Goal: Information Seeking & Learning: Learn about a topic

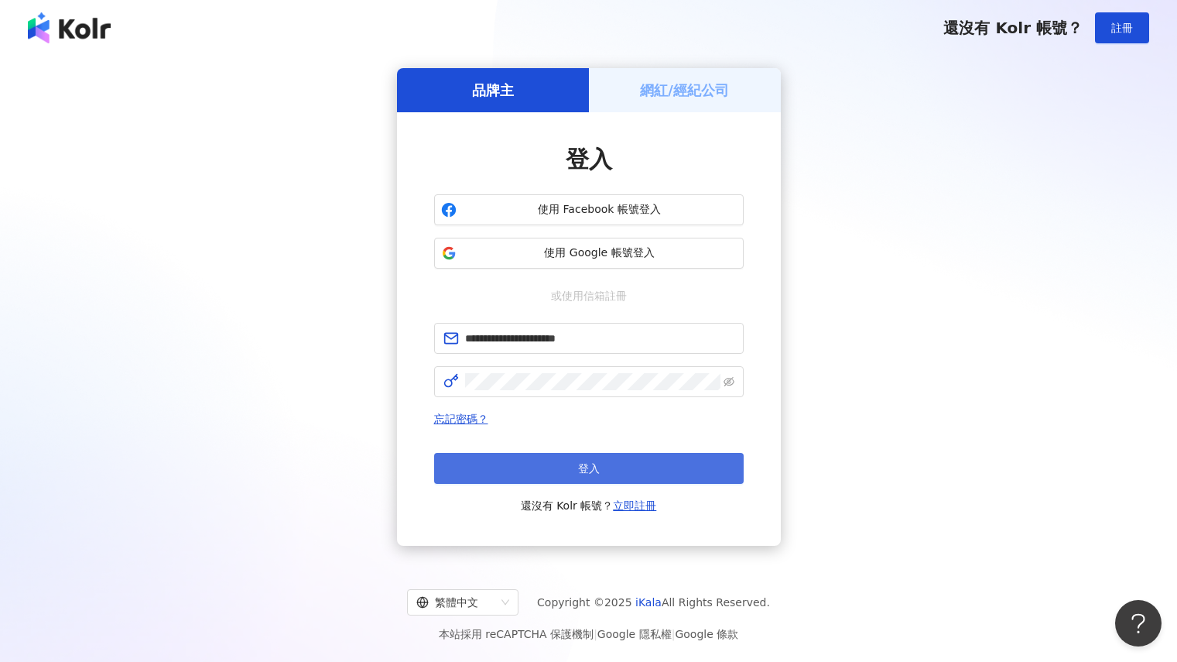
click at [688, 472] on button "登入" at bounding box center [589, 468] width 310 height 31
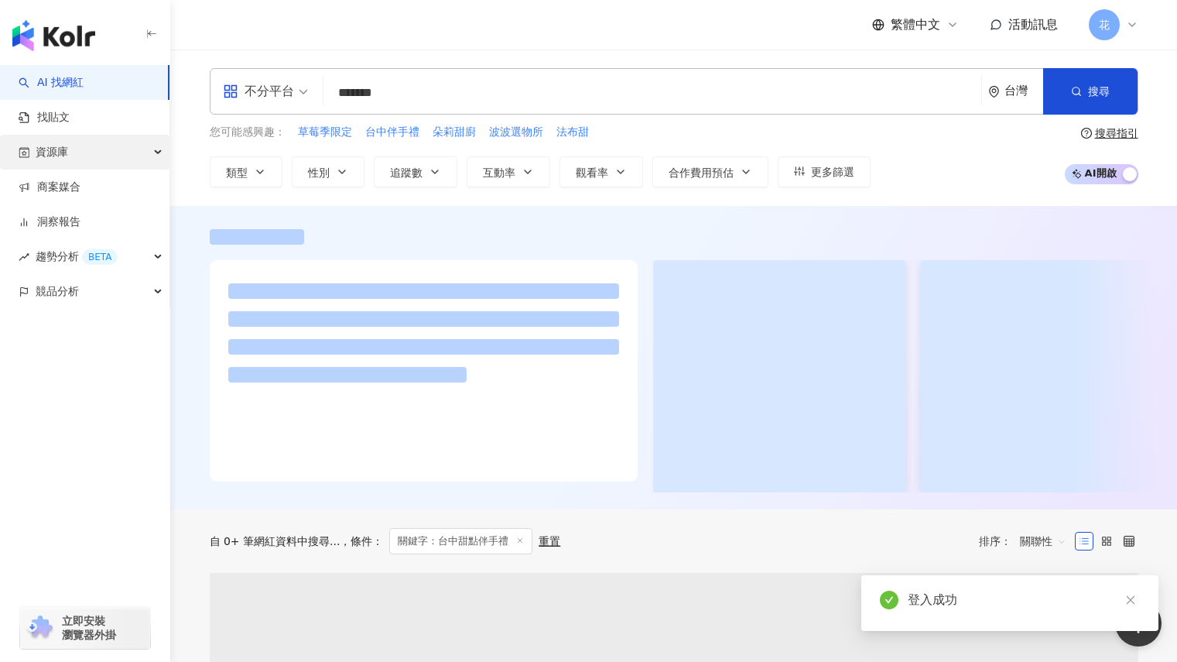
click at [104, 157] on div "資源庫" at bounding box center [84, 152] width 169 height 35
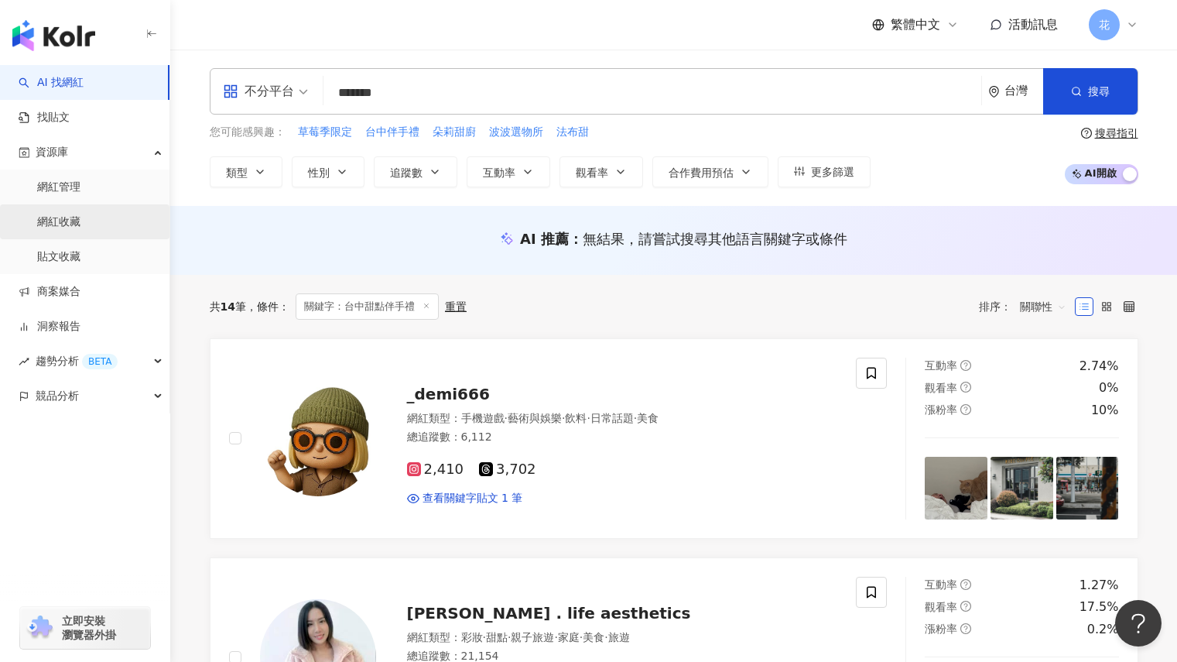
click at [80, 230] on link "網紅收藏" at bounding box center [58, 221] width 43 height 15
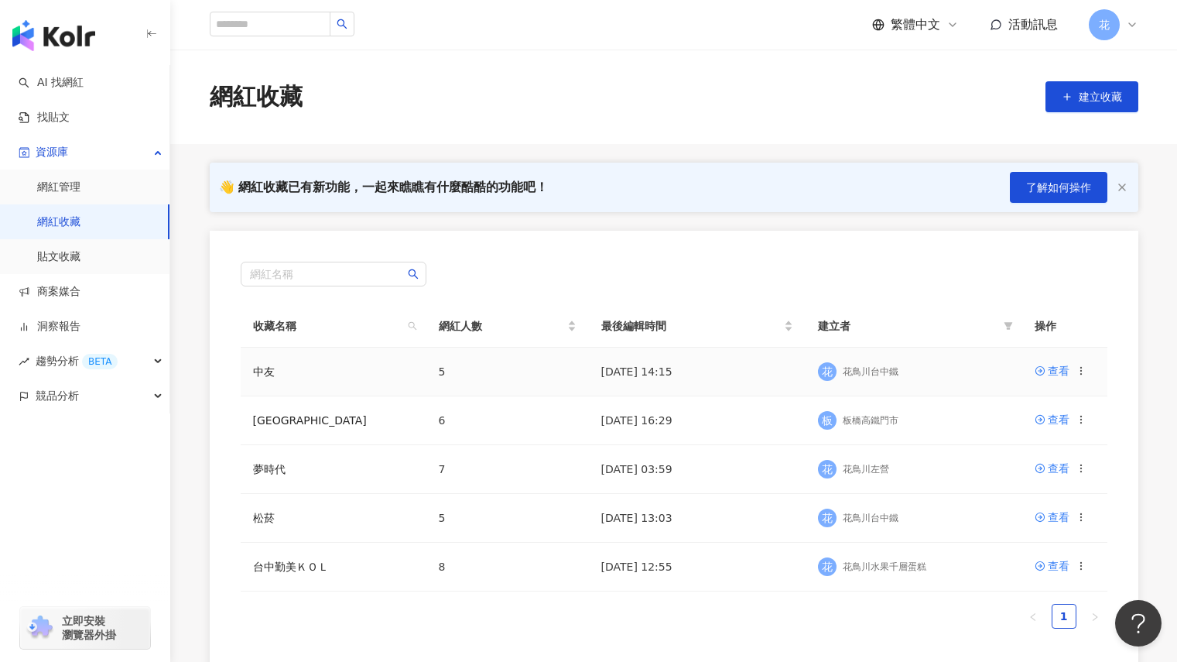
click at [1055, 377] on div "查看" at bounding box center [1059, 370] width 22 height 17
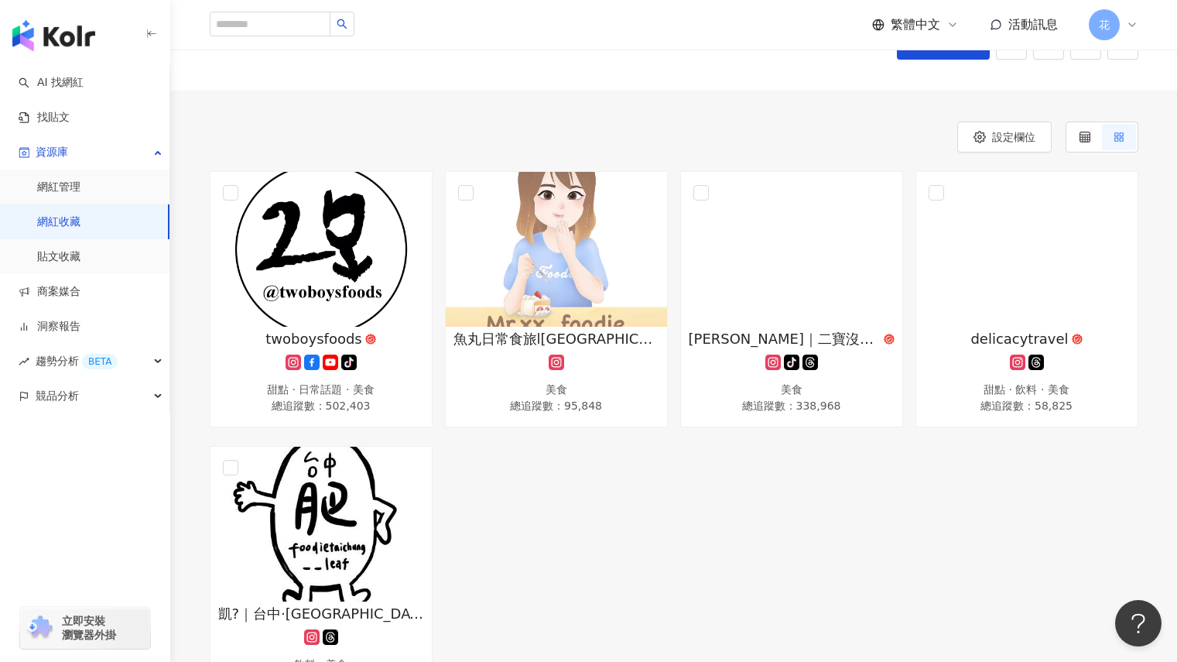
scroll to position [155, 0]
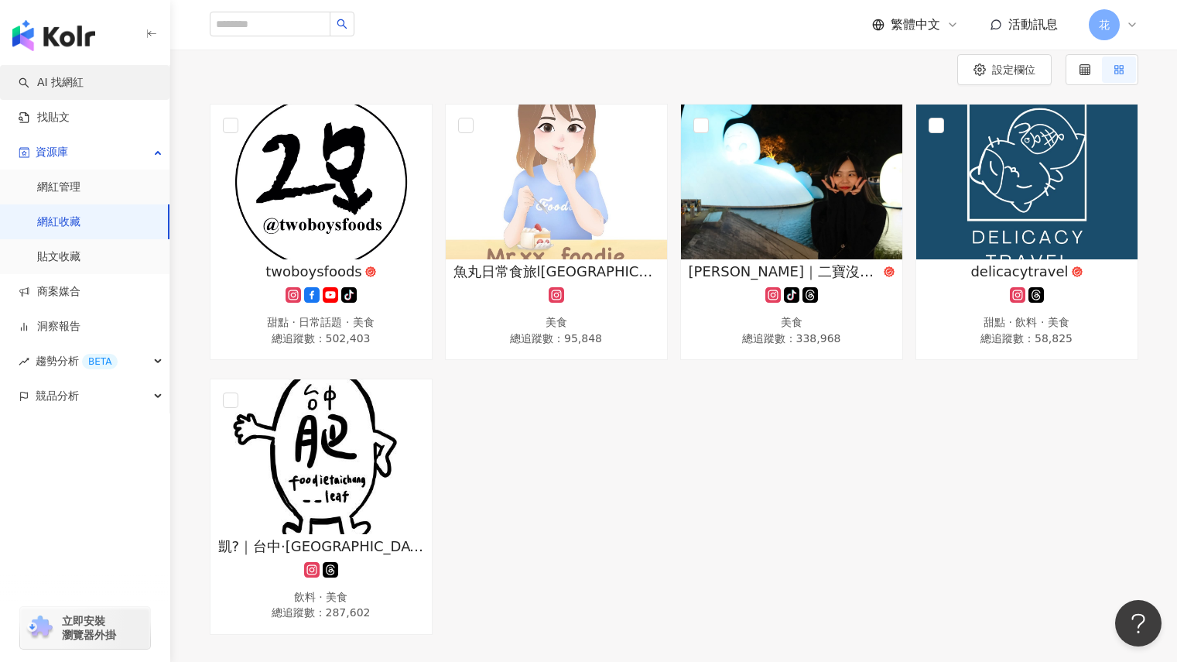
click at [84, 84] on link "AI 找網紅" at bounding box center [51, 82] width 65 height 15
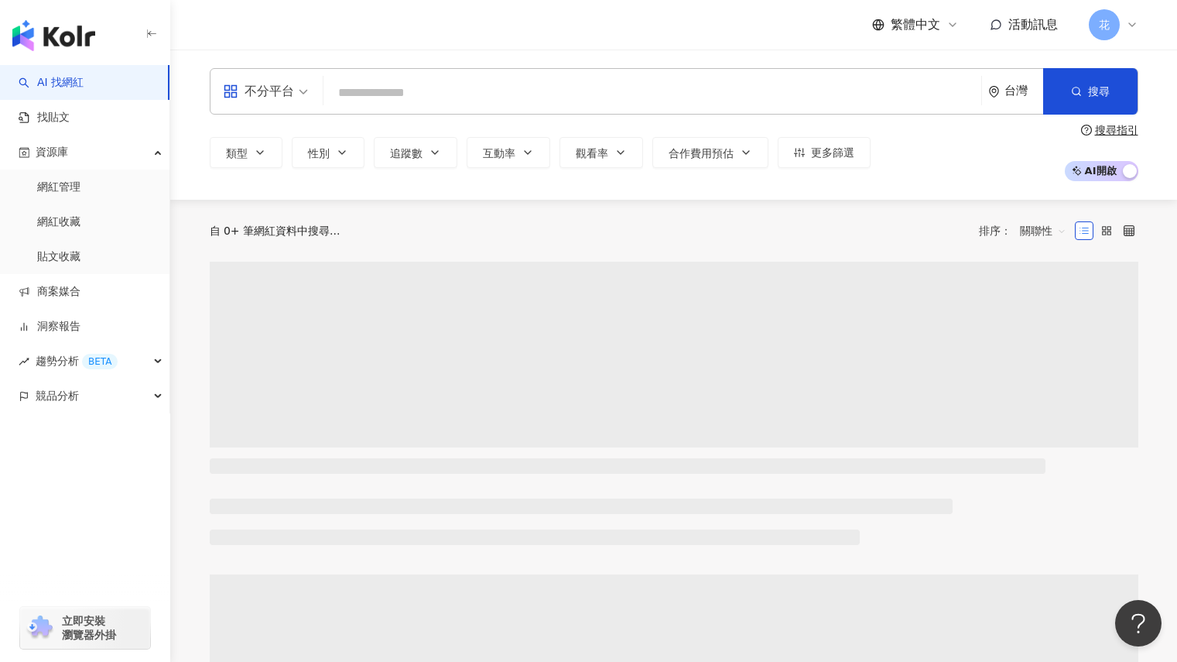
click at [420, 88] on input "search" at bounding box center [652, 92] width 645 height 29
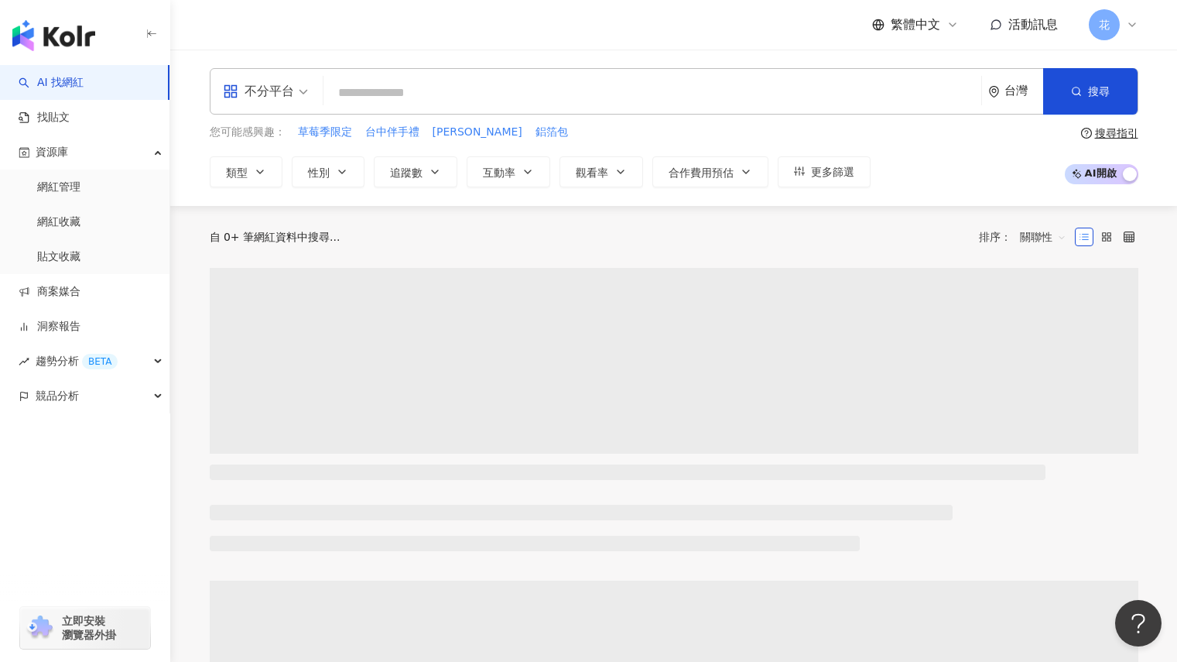
type input "*"
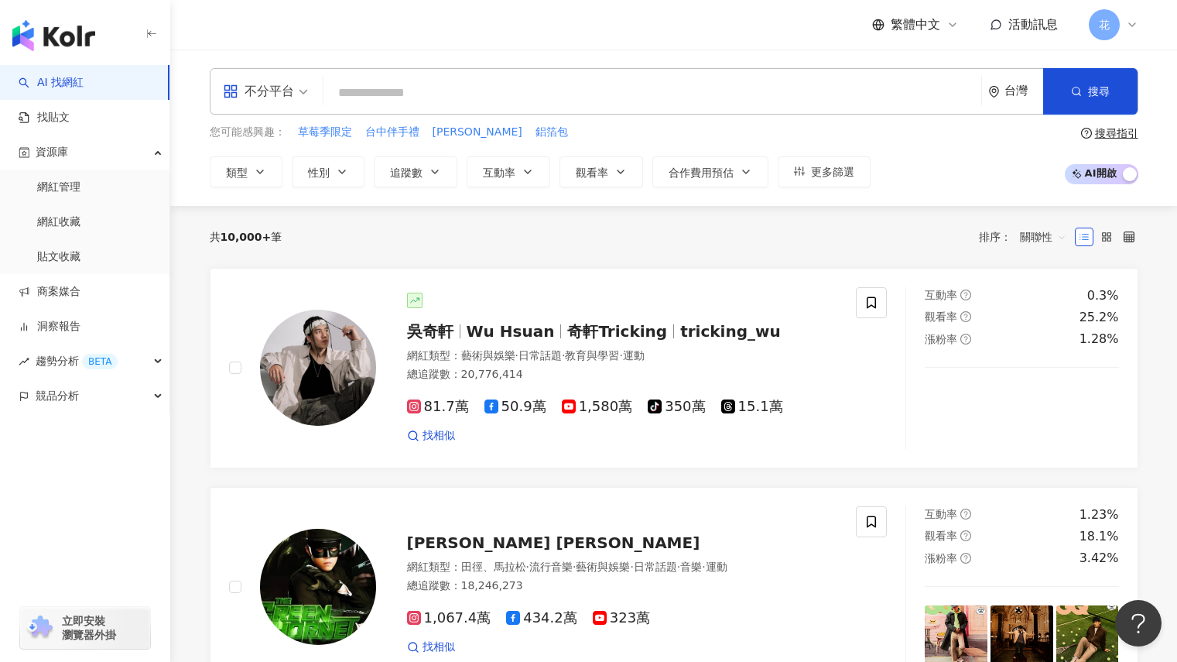
type input "*"
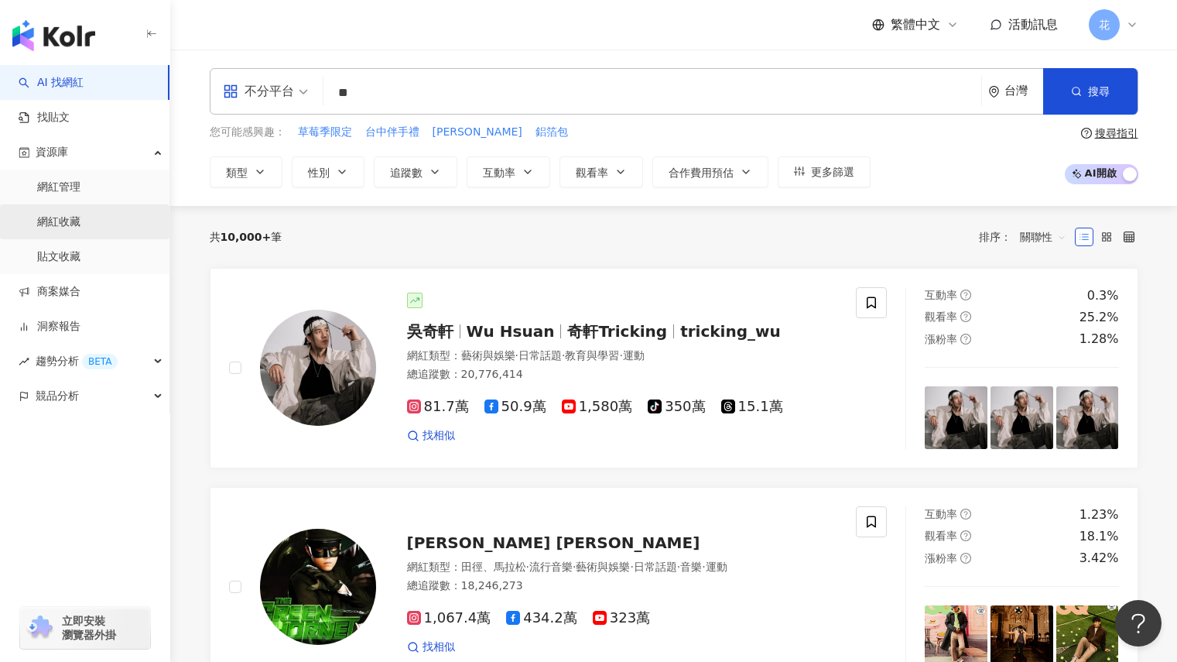
type input "**"
click at [80, 223] on link "網紅收藏" at bounding box center [58, 221] width 43 height 15
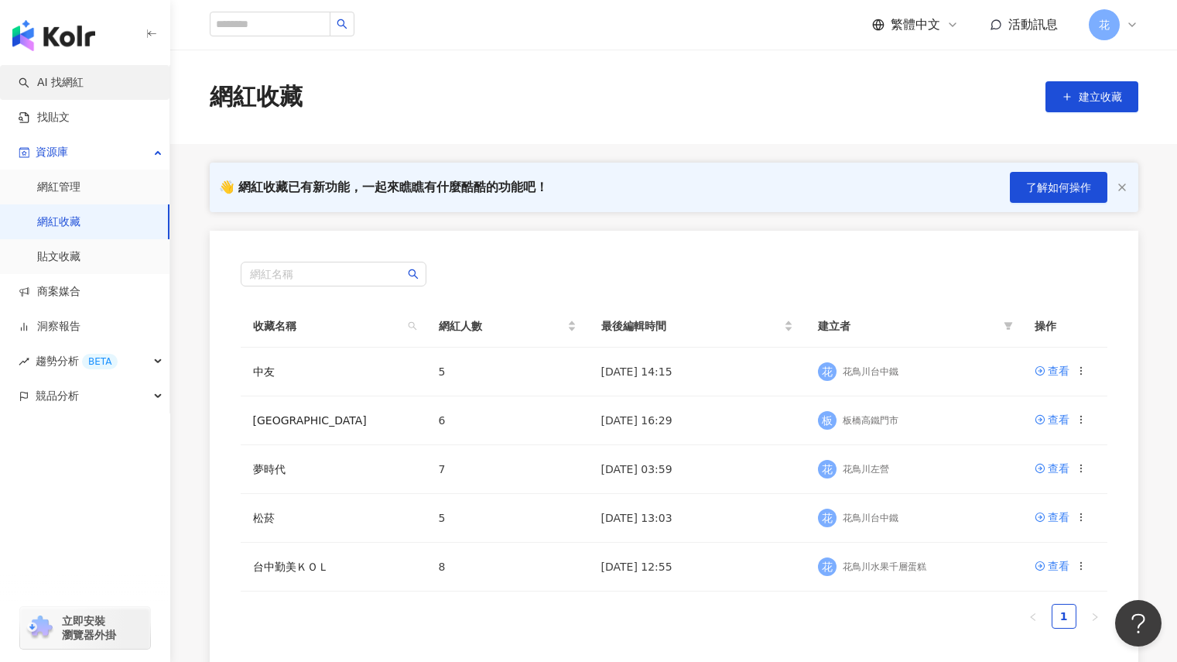
click at [66, 88] on link "AI 找網紅" at bounding box center [51, 82] width 65 height 15
click at [289, 28] on div "繁體中文 活動訊息 花" at bounding box center [674, 25] width 929 height 50
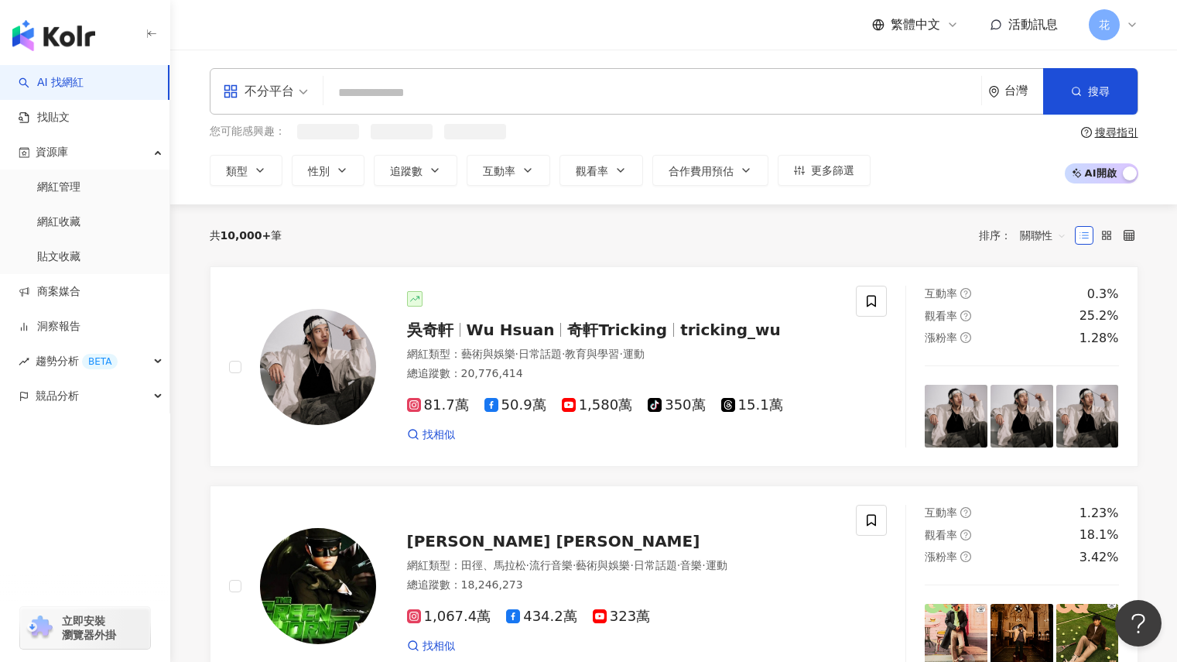
click at [412, 102] on input "search" at bounding box center [652, 92] width 645 height 29
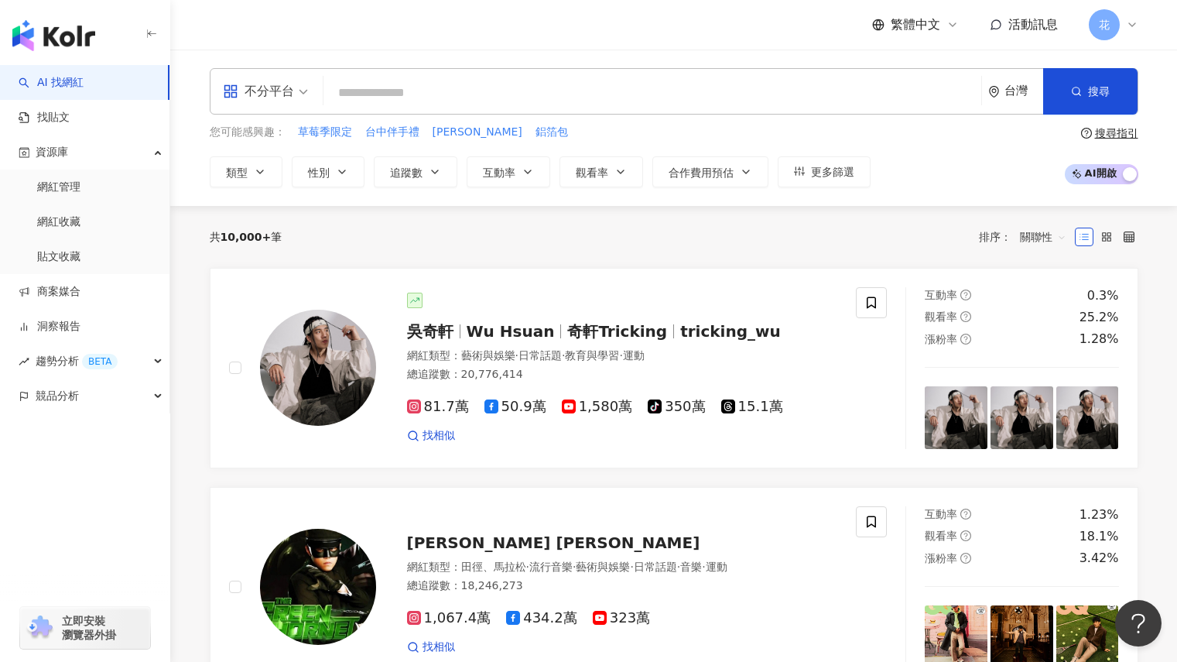
type input "*"
type input "****"
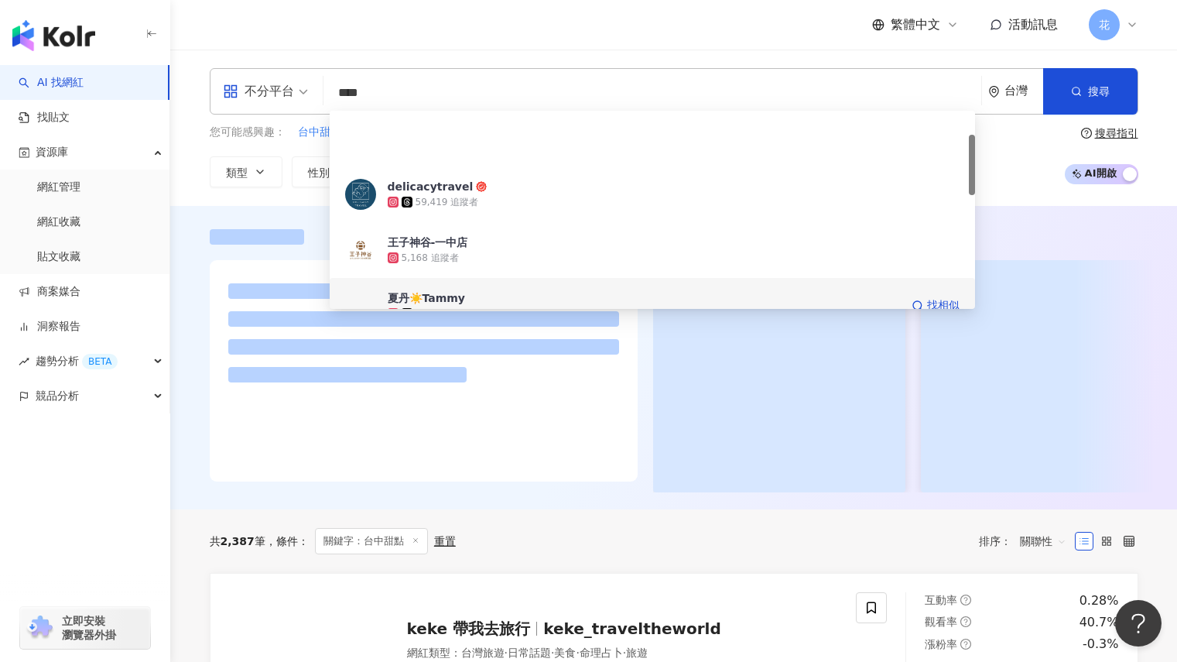
scroll to position [77, 0]
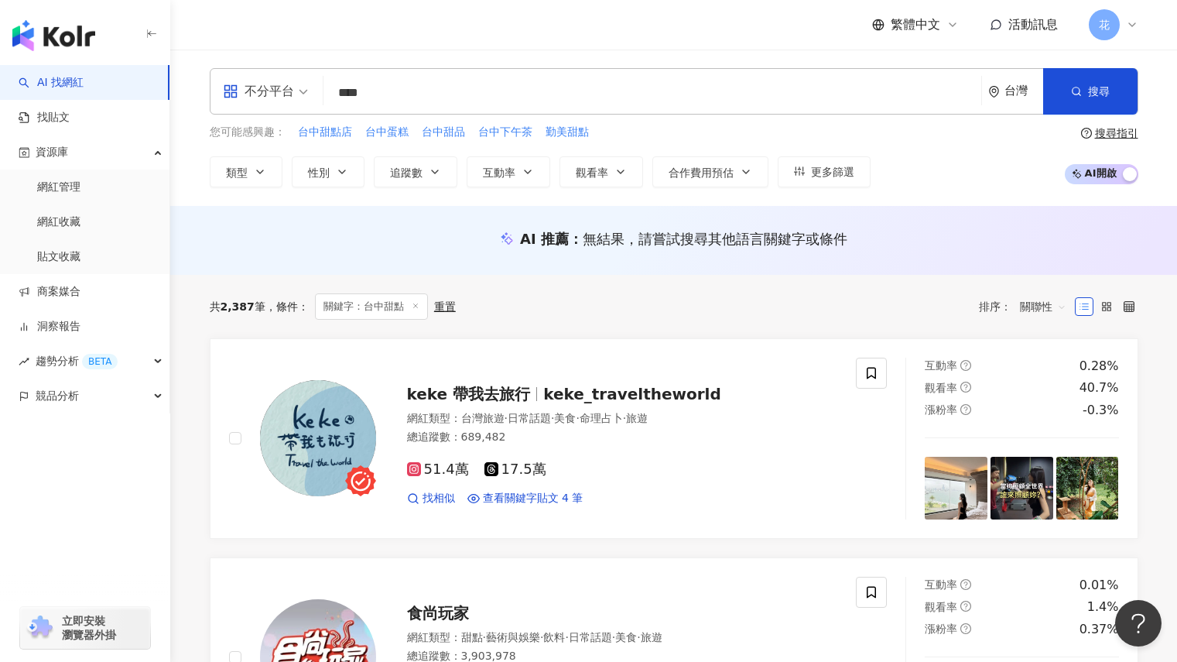
click at [233, 207] on div "AI 推薦 ： 無結果，請嘗試搜尋其他語言關鍵字或條件" at bounding box center [673, 240] width 1007 height 69
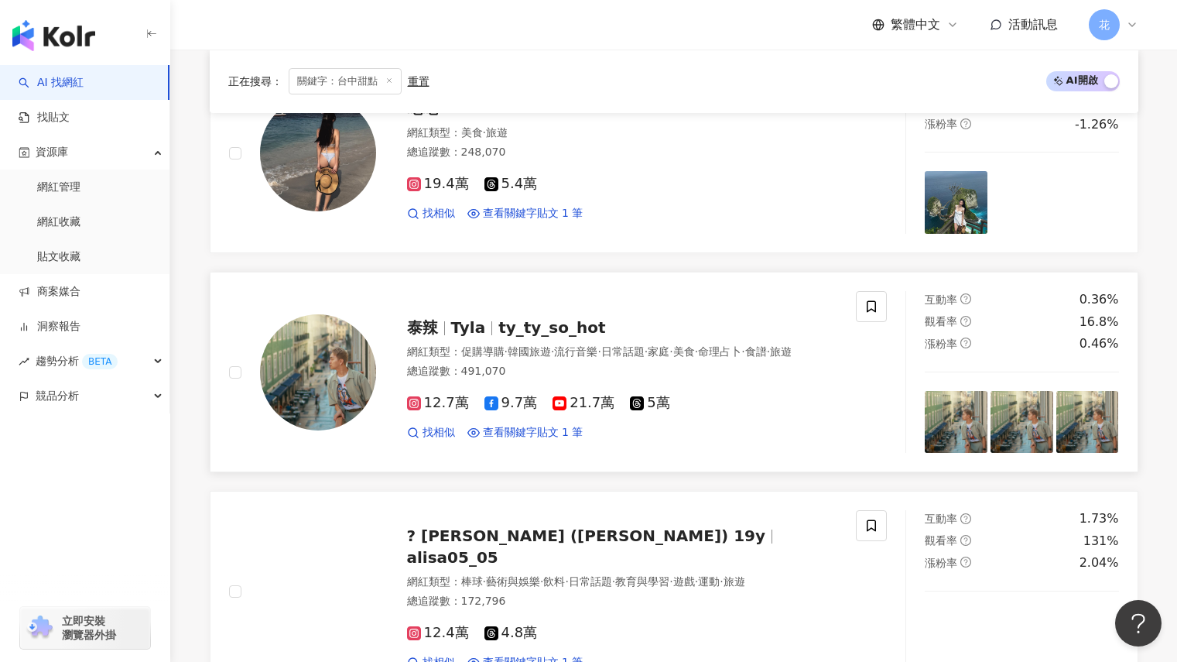
scroll to position [1703, 0]
